Goal: Task Accomplishment & Management: Complete application form

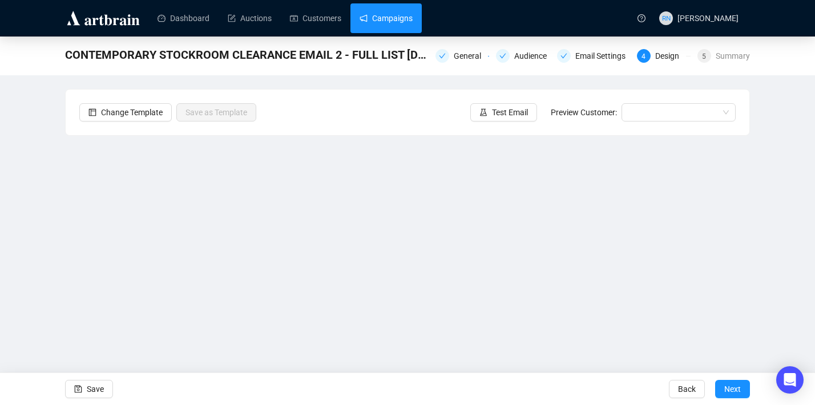
click at [407, 19] on link "Campaigns" at bounding box center [385, 18] width 53 height 30
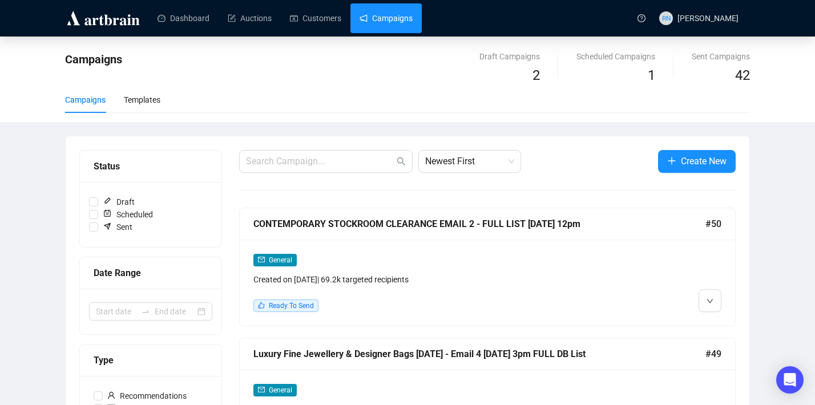
click at [333, 275] on div "Created on Oct 4, 2025 | 69.2k targeted recipients" at bounding box center [427, 279] width 349 height 13
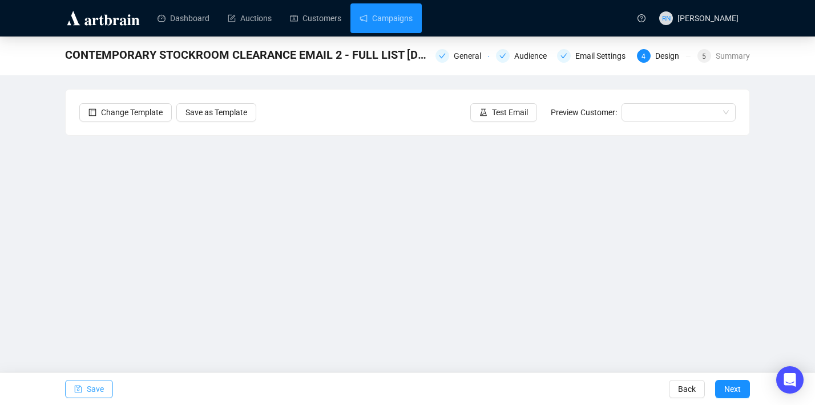
click at [93, 389] on span "Save" at bounding box center [95, 389] width 17 height 32
click at [88, 383] on span "Save" at bounding box center [95, 389] width 17 height 32
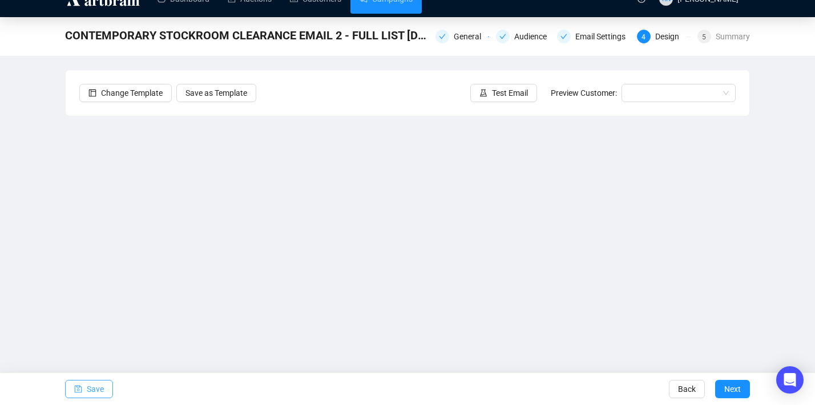
click at [75, 386] on icon "save" at bounding box center [78, 389] width 8 height 8
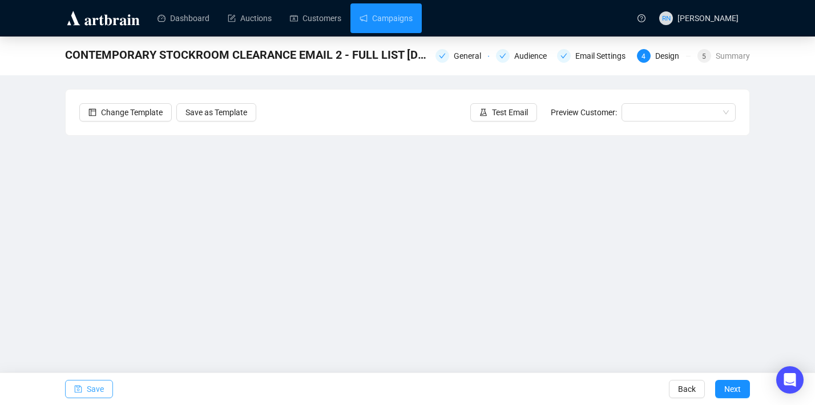
click at [95, 387] on span "Save" at bounding box center [95, 389] width 17 height 32
click at [80, 390] on icon "save" at bounding box center [78, 389] width 8 height 8
click at [106, 397] on button "Save" at bounding box center [89, 389] width 48 height 18
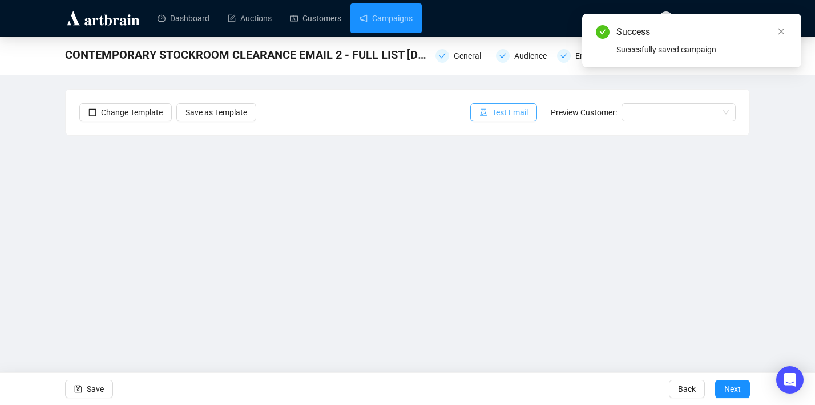
click at [505, 114] on span "Test Email" at bounding box center [510, 112] width 36 height 13
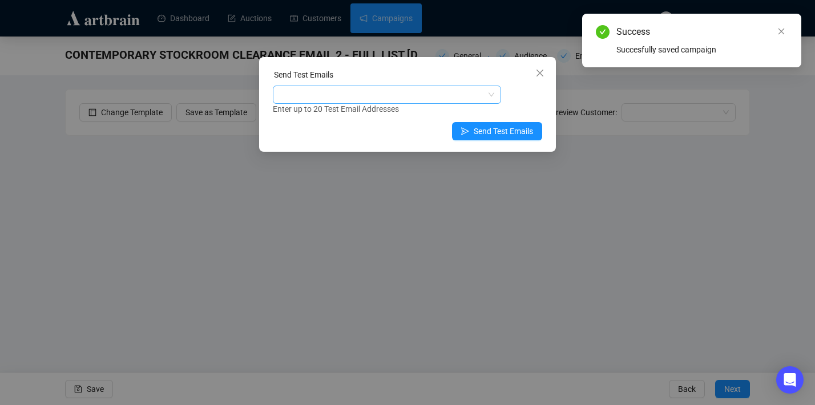
click at [423, 102] on div at bounding box center [381, 95] width 212 height 16
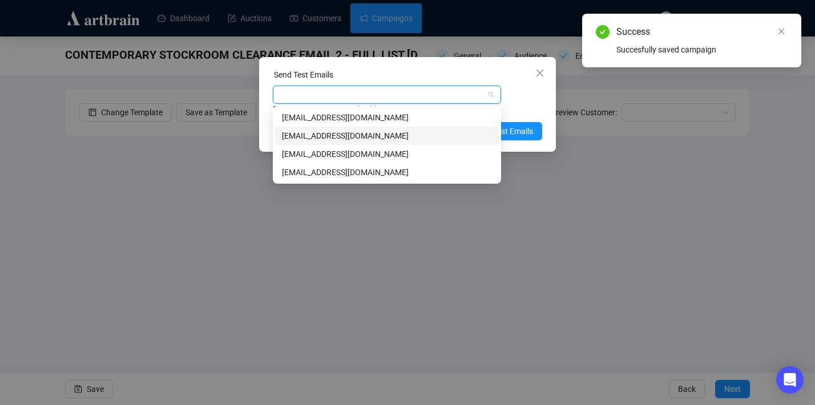
click at [415, 140] on div "art@ozbid.com.au" at bounding box center [387, 136] width 210 height 13
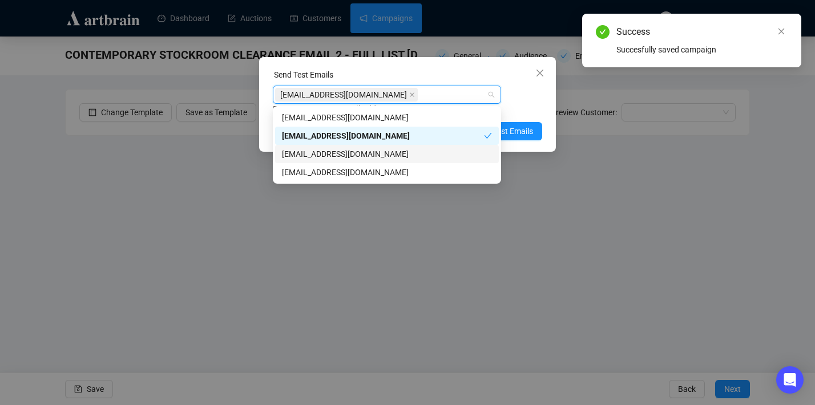
click at [415, 152] on div "info@ozbid.com.au" at bounding box center [387, 154] width 210 height 13
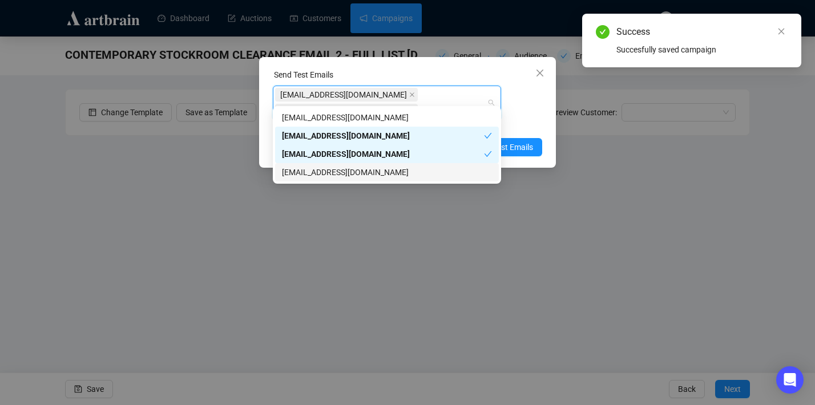
click at [415, 169] on div "reannonnavaratnam@gmail.com" at bounding box center [387, 172] width 210 height 13
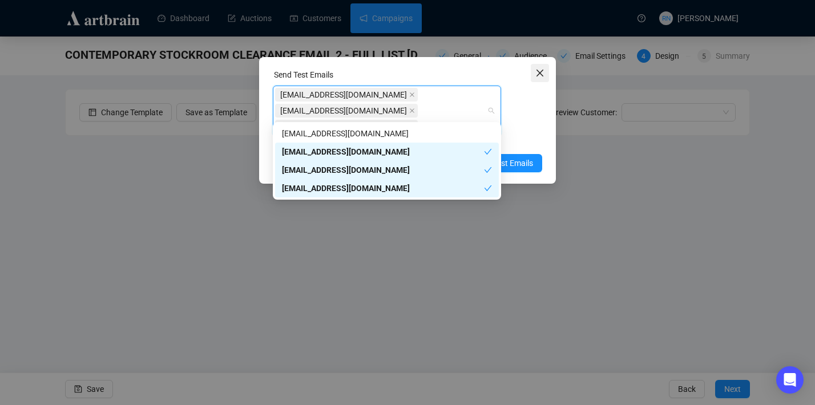
click at [543, 75] on icon "close" at bounding box center [539, 72] width 9 height 9
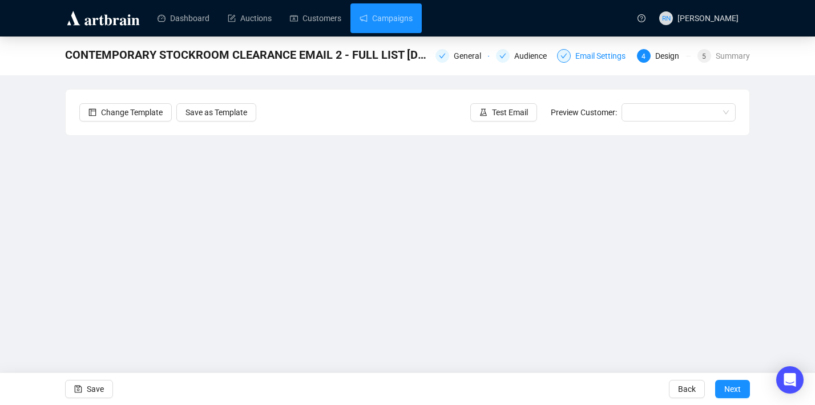
click at [587, 59] on div "Email Settings" at bounding box center [603, 56] width 57 height 14
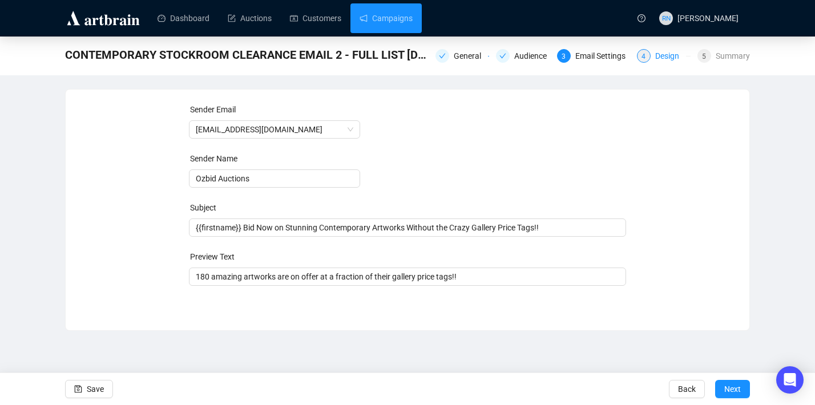
click at [663, 58] on div "Design" at bounding box center [670, 56] width 31 height 14
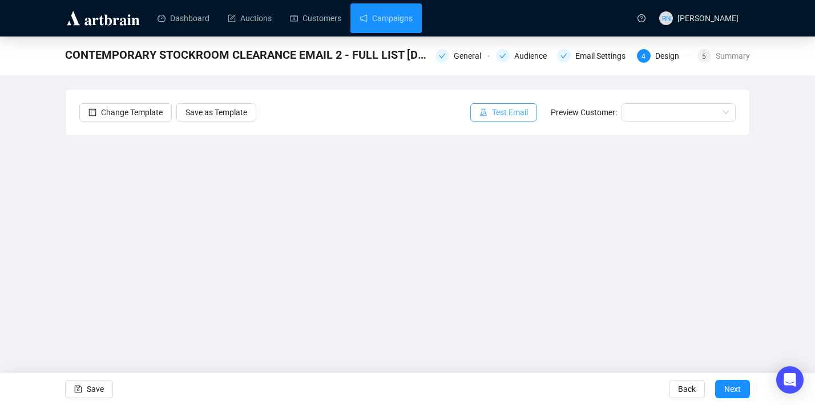
click at [492, 108] on span "Test Email" at bounding box center [510, 112] width 36 height 13
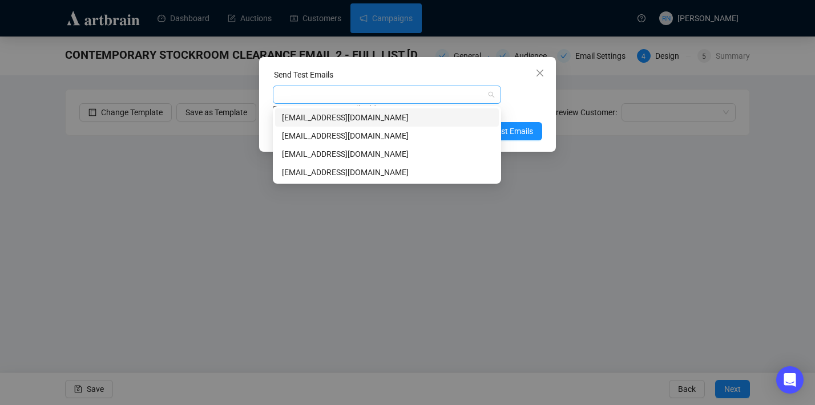
click at [451, 92] on div at bounding box center [381, 95] width 212 height 16
click at [445, 140] on div "art@ozbid.com.au" at bounding box center [387, 136] width 210 height 13
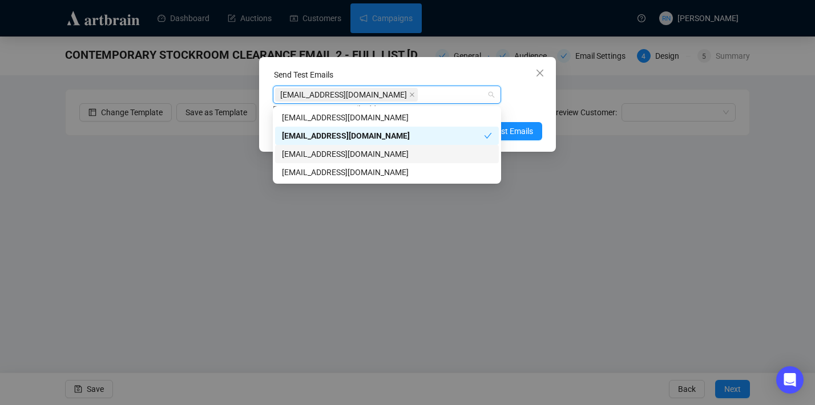
click at [445, 161] on div "info@ozbid.com.au" at bounding box center [387, 154] width 224 height 18
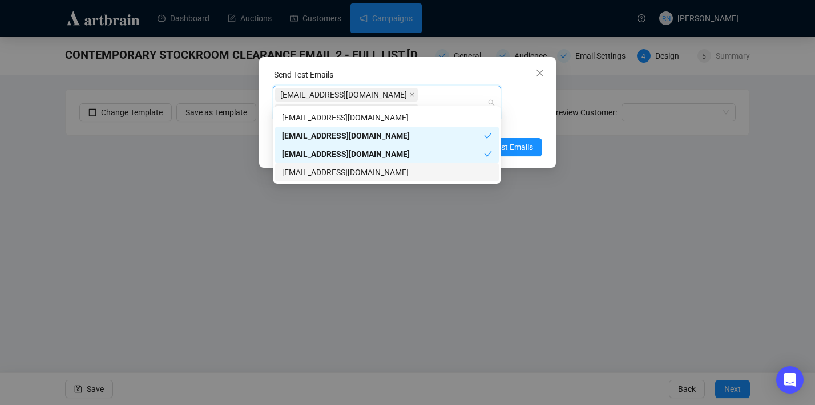
click at [445, 171] on div "reannonnavaratnam@gmail.com" at bounding box center [387, 172] width 210 height 13
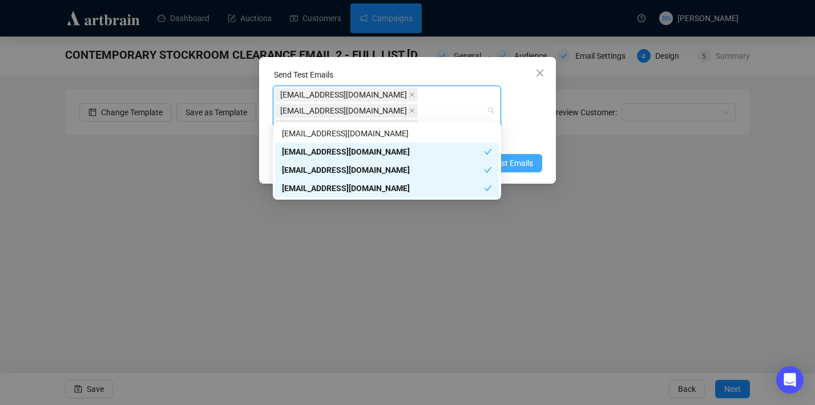
click at [521, 157] on span "Send Test Emails" at bounding box center [503, 163] width 59 height 13
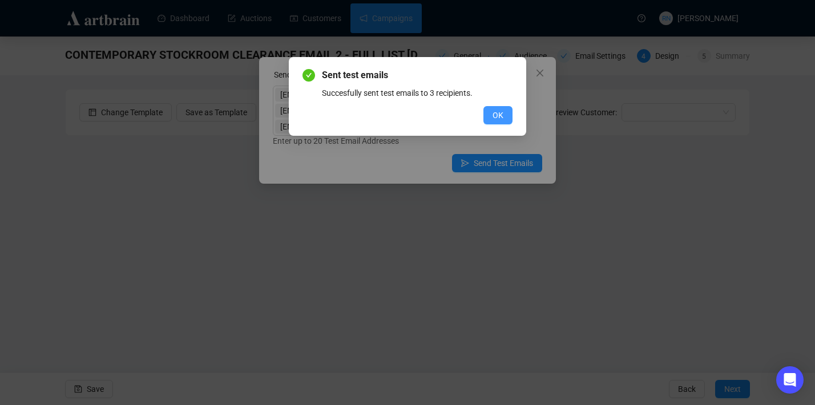
click at [497, 112] on span "OK" at bounding box center [497, 115] width 11 height 13
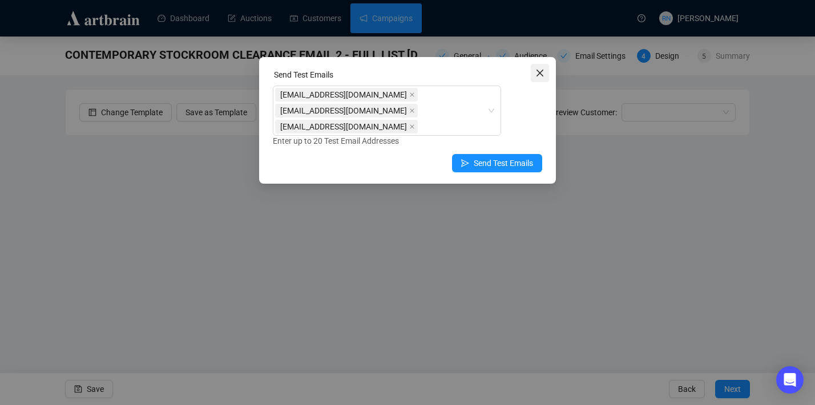
click at [539, 72] on icon "close" at bounding box center [539, 73] width 7 height 7
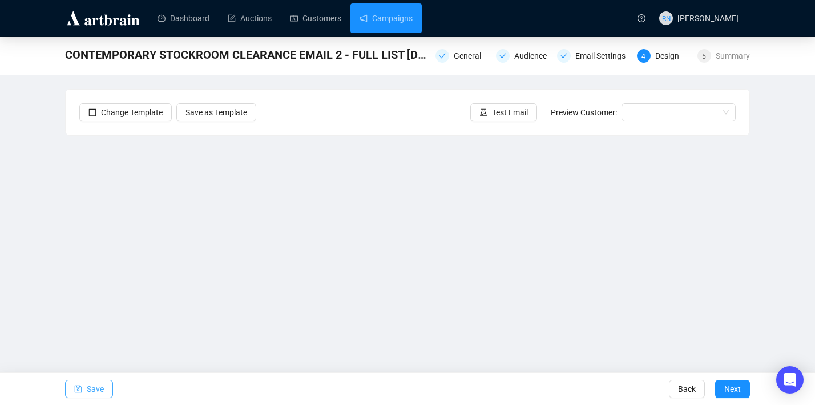
click at [96, 391] on span "Save" at bounding box center [95, 389] width 17 height 32
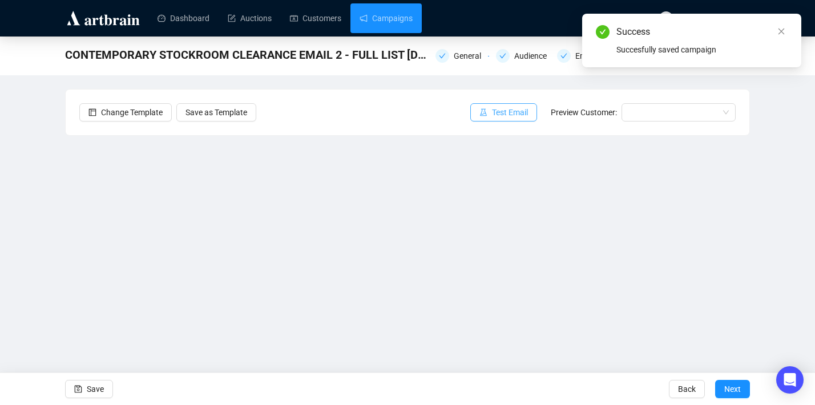
click at [492, 108] on span "Test Email" at bounding box center [510, 112] width 36 height 13
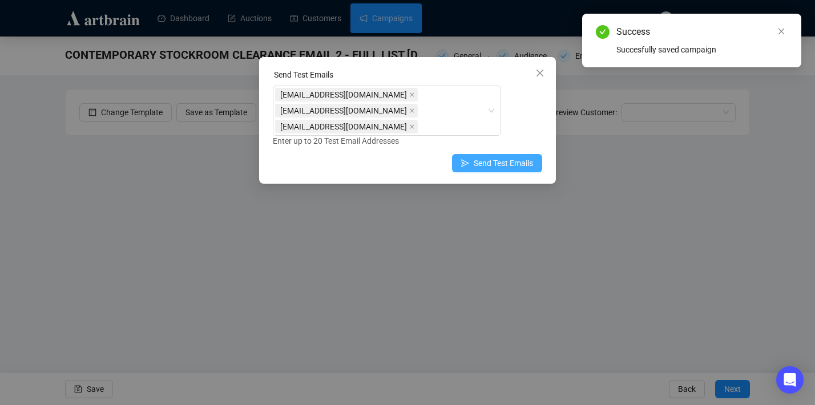
click at [498, 157] on span "Send Test Emails" at bounding box center [503, 163] width 59 height 13
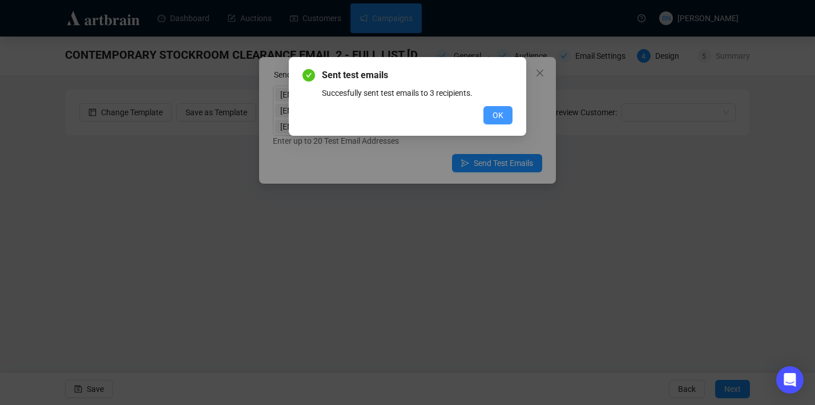
click at [493, 113] on span "OK" at bounding box center [497, 115] width 11 height 13
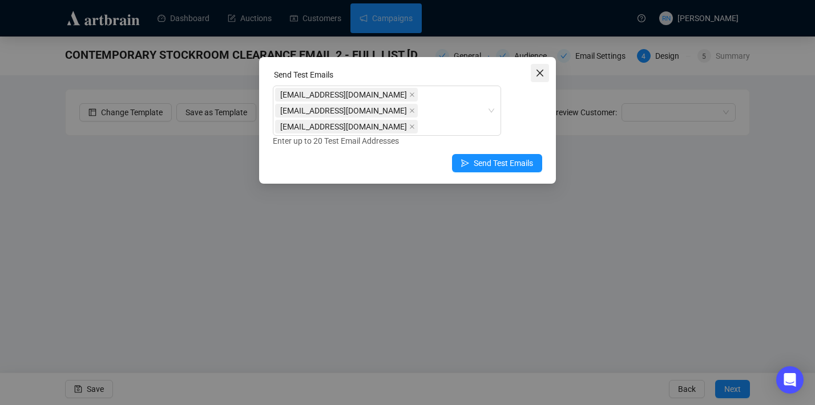
click at [542, 75] on icon "close" at bounding box center [539, 72] width 9 height 9
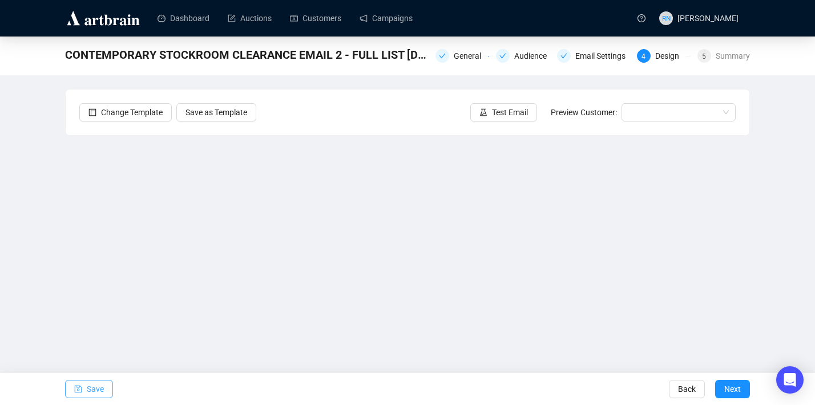
click at [96, 395] on span "Save" at bounding box center [95, 389] width 17 height 32
click at [726, 390] on span "Next" at bounding box center [732, 389] width 17 height 32
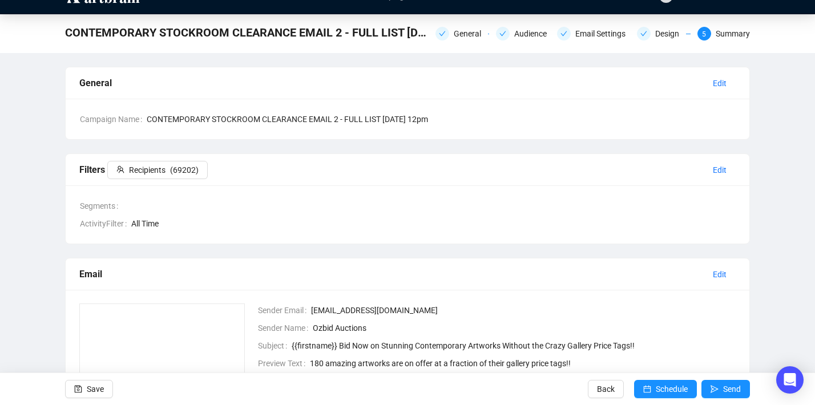
scroll to position [45, 0]
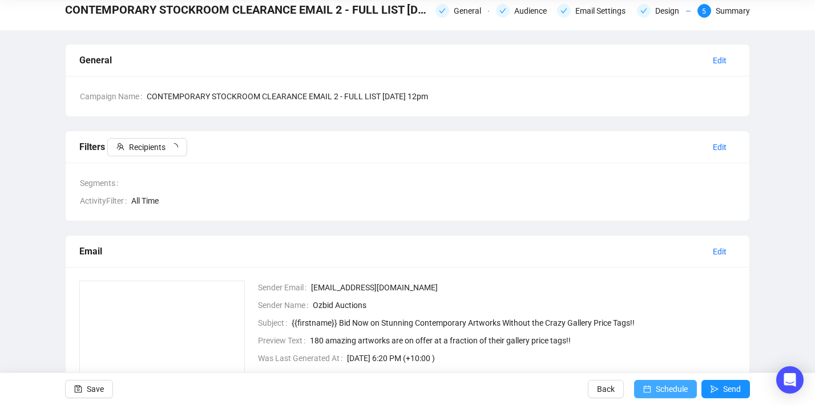
click at [639, 389] on button "Schedule" at bounding box center [665, 389] width 63 height 18
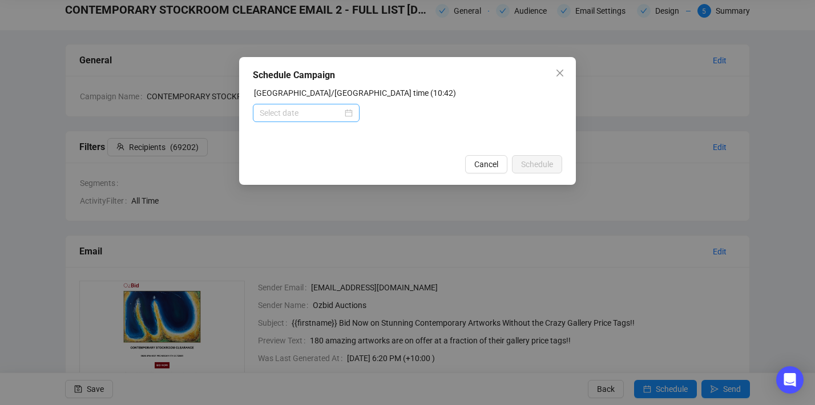
click at [345, 116] on div at bounding box center [306, 113] width 93 height 13
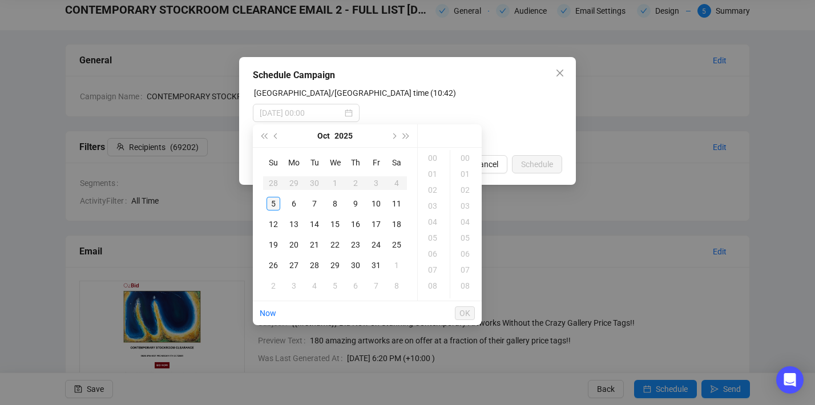
click at [271, 203] on div "5" at bounding box center [273, 204] width 14 height 14
click at [437, 172] on div "12" at bounding box center [433, 174] width 27 height 16
click at [465, 159] on div "00" at bounding box center [465, 158] width 27 height 16
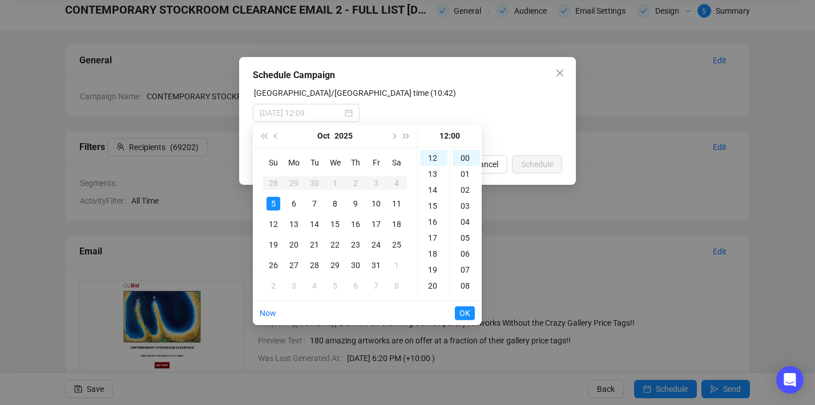
type input "2025-10-05 12:00"
click at [467, 315] on span "OK" at bounding box center [464, 313] width 11 height 22
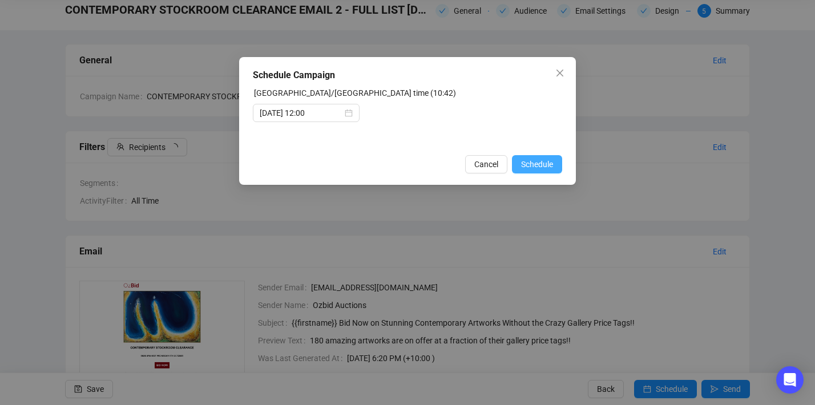
click at [539, 168] on span "Schedule" at bounding box center [537, 164] width 32 height 13
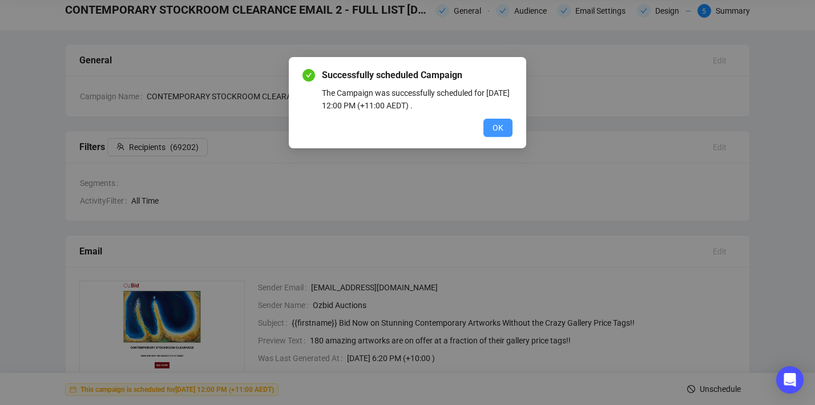
click at [504, 127] on button "OK" at bounding box center [497, 128] width 29 height 18
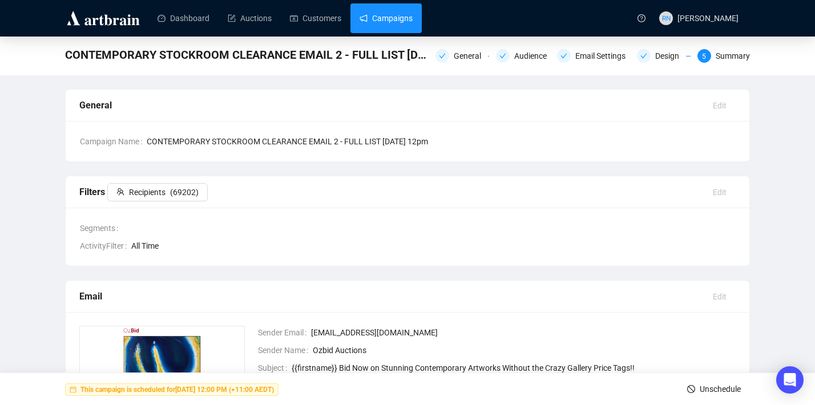
click at [379, 25] on link "Campaigns" at bounding box center [385, 18] width 53 height 30
